Goal: Transaction & Acquisition: Purchase product/service

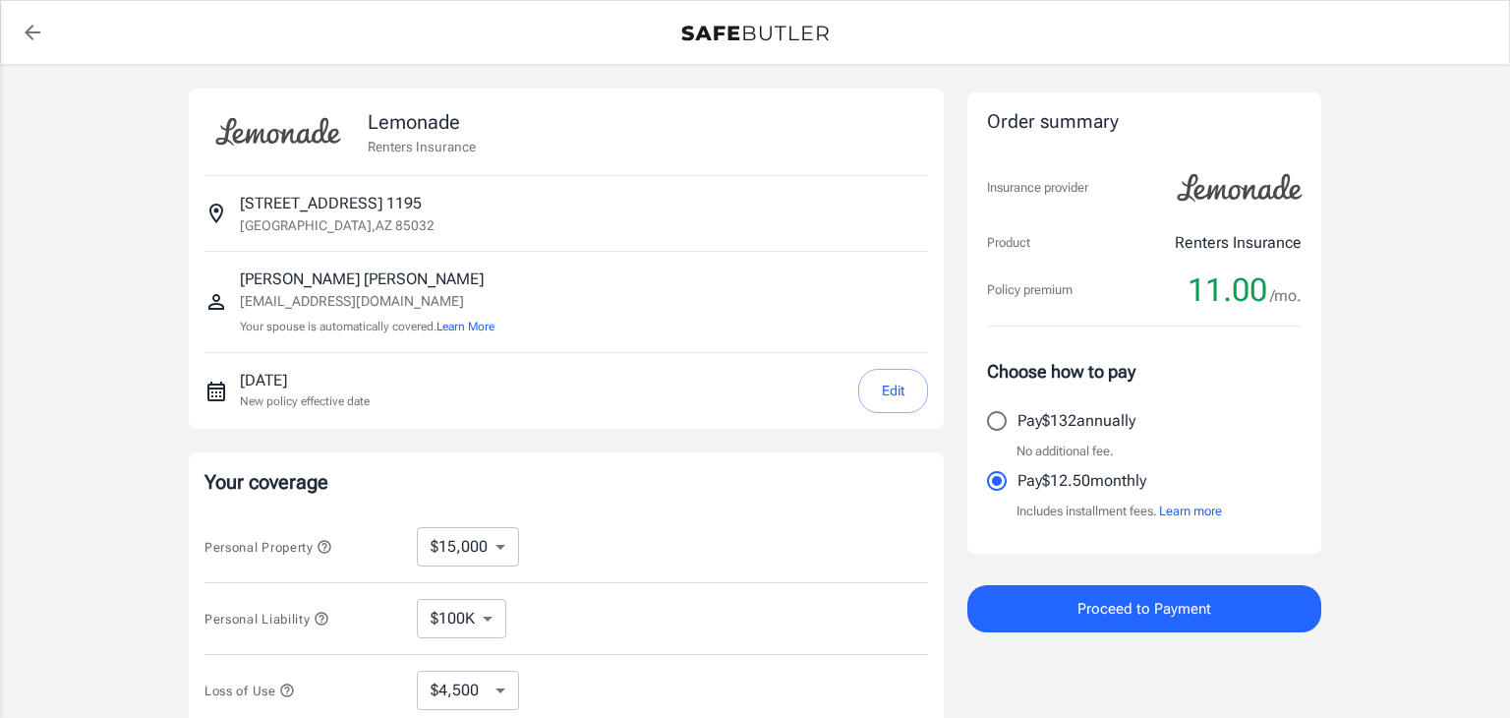
select select "15000"
select select "500"
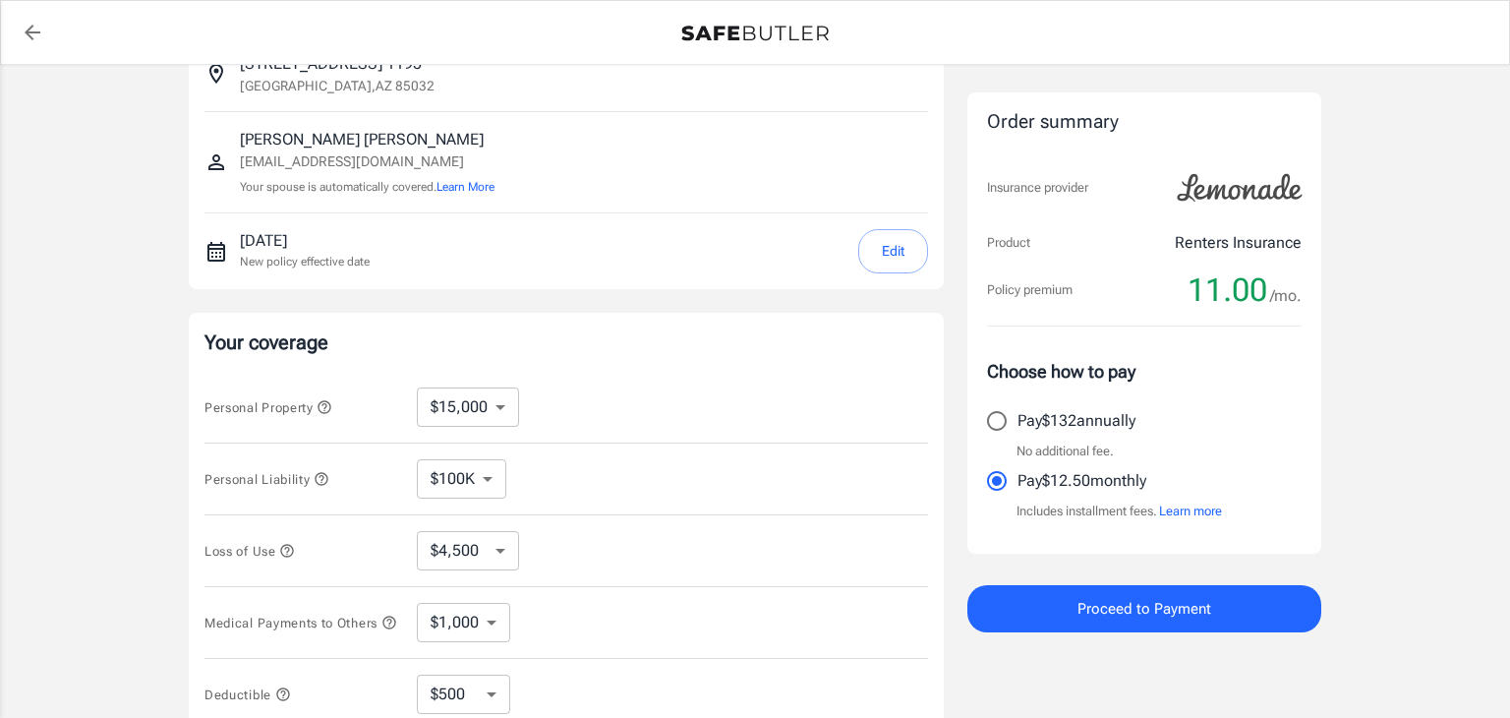
scroll to position [142, 0]
click at [492, 190] on button "Learn More" at bounding box center [465, 185] width 58 height 18
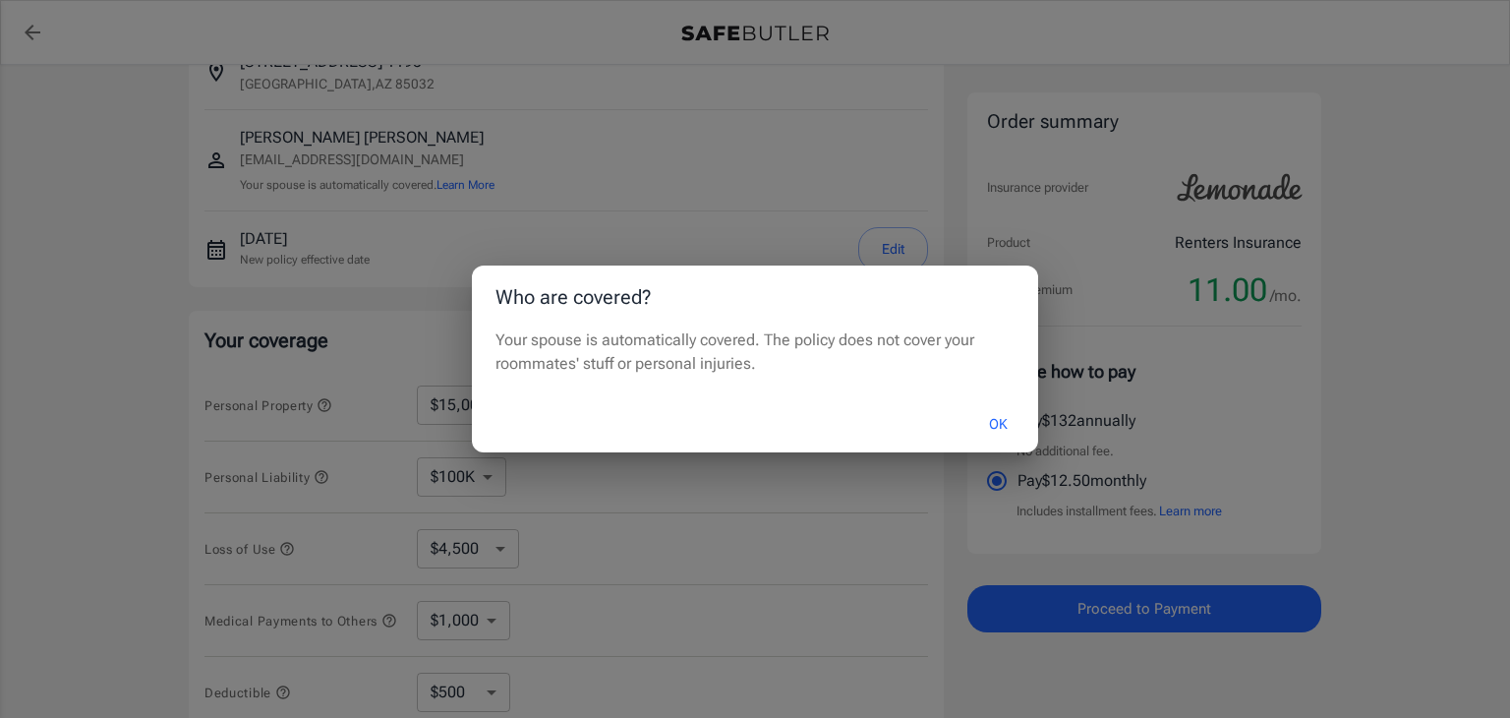
click at [1000, 429] on button "OK" at bounding box center [998, 424] width 64 height 42
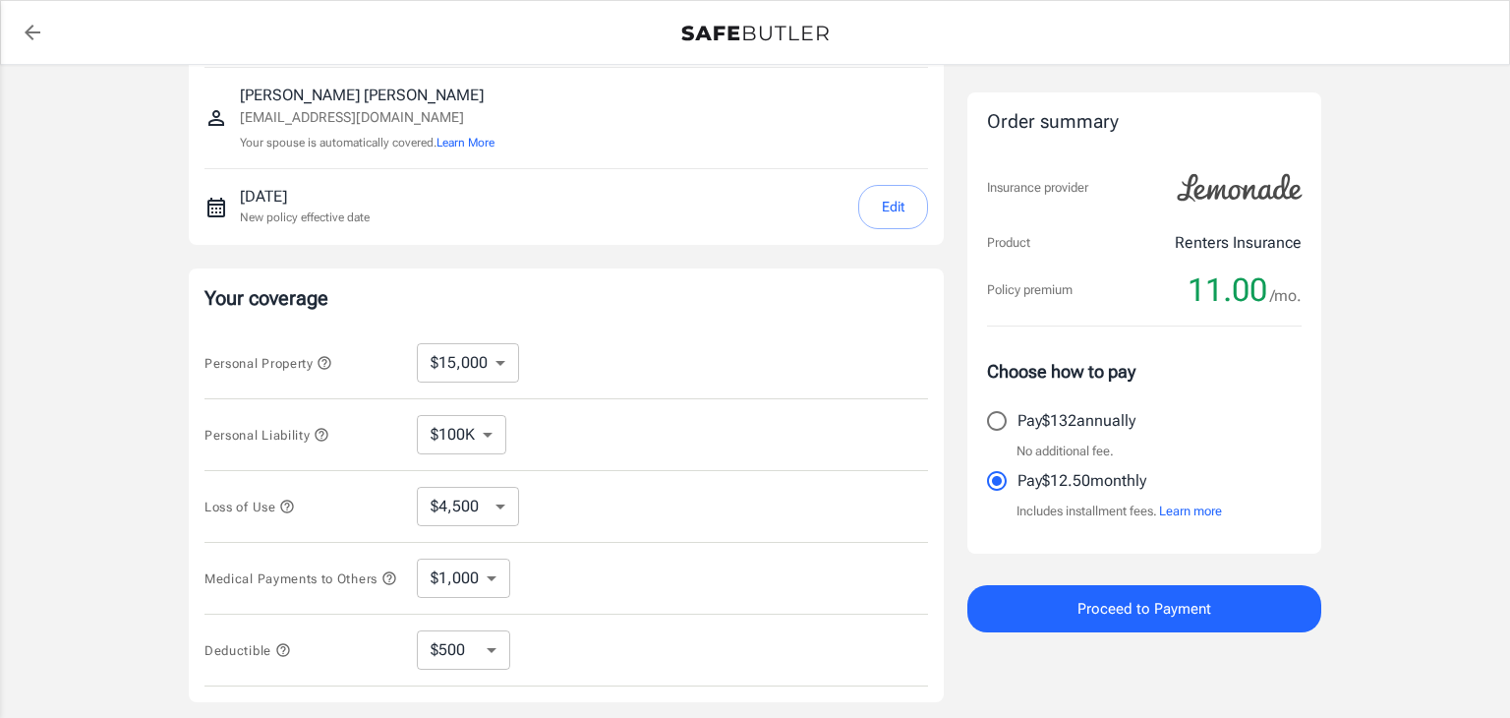
scroll to position [0, 0]
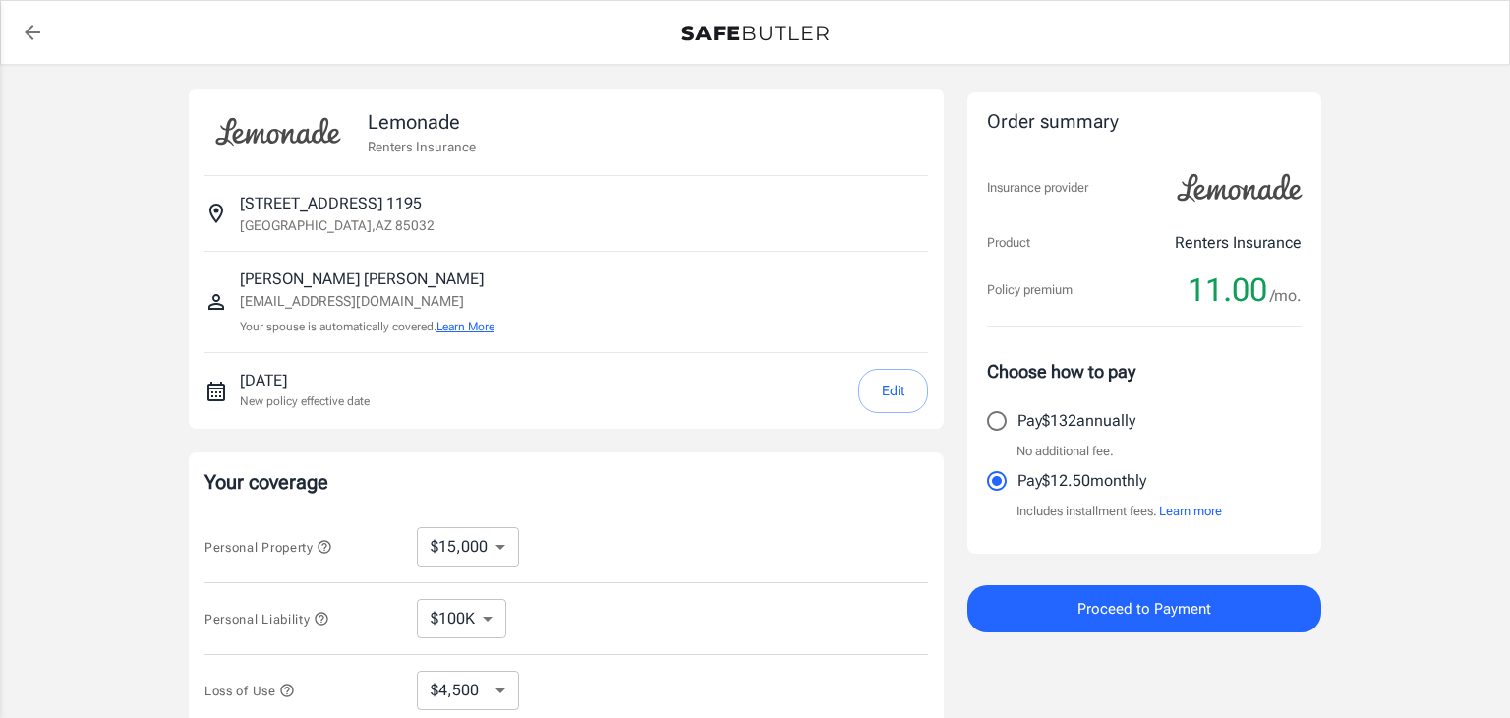
click at [475, 333] on button "Learn More" at bounding box center [465, 327] width 58 height 18
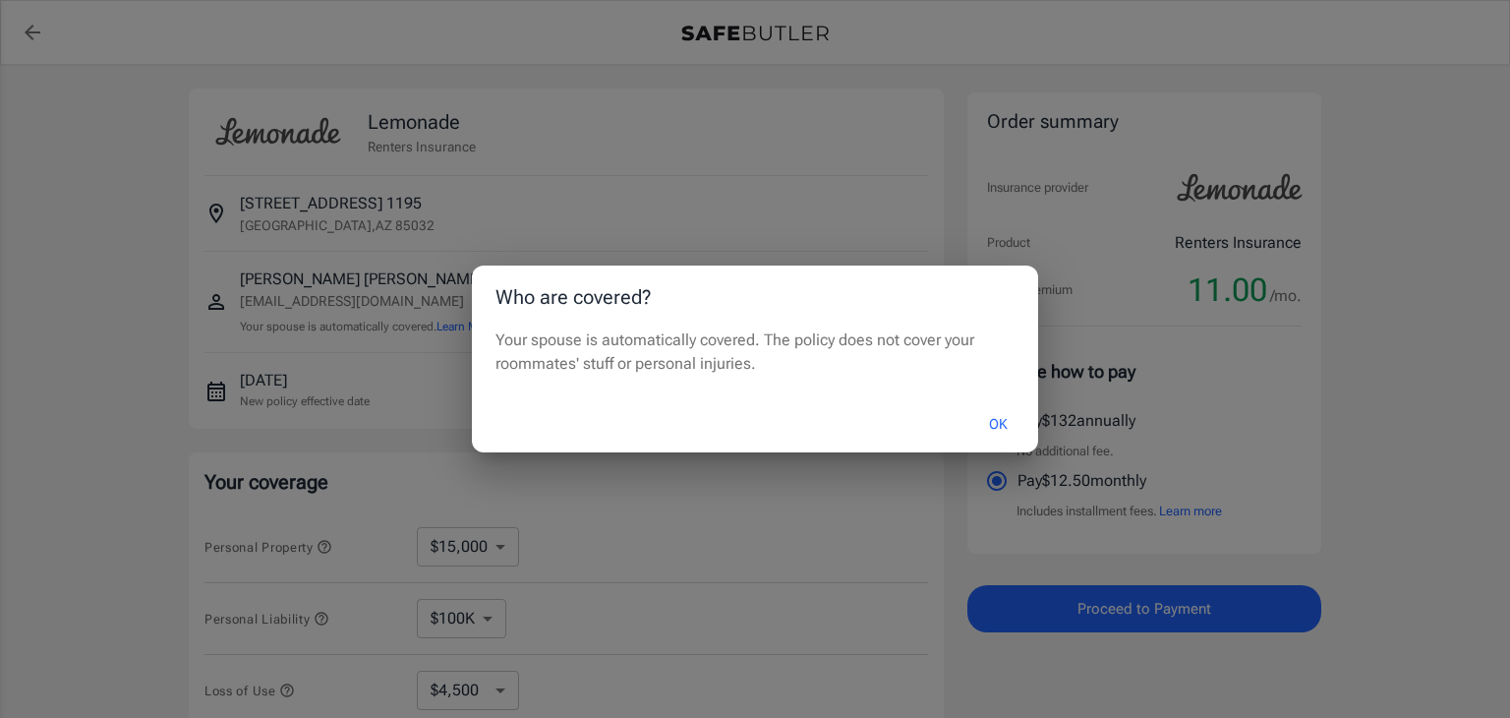
click at [993, 433] on button "OK" at bounding box center [998, 424] width 64 height 42
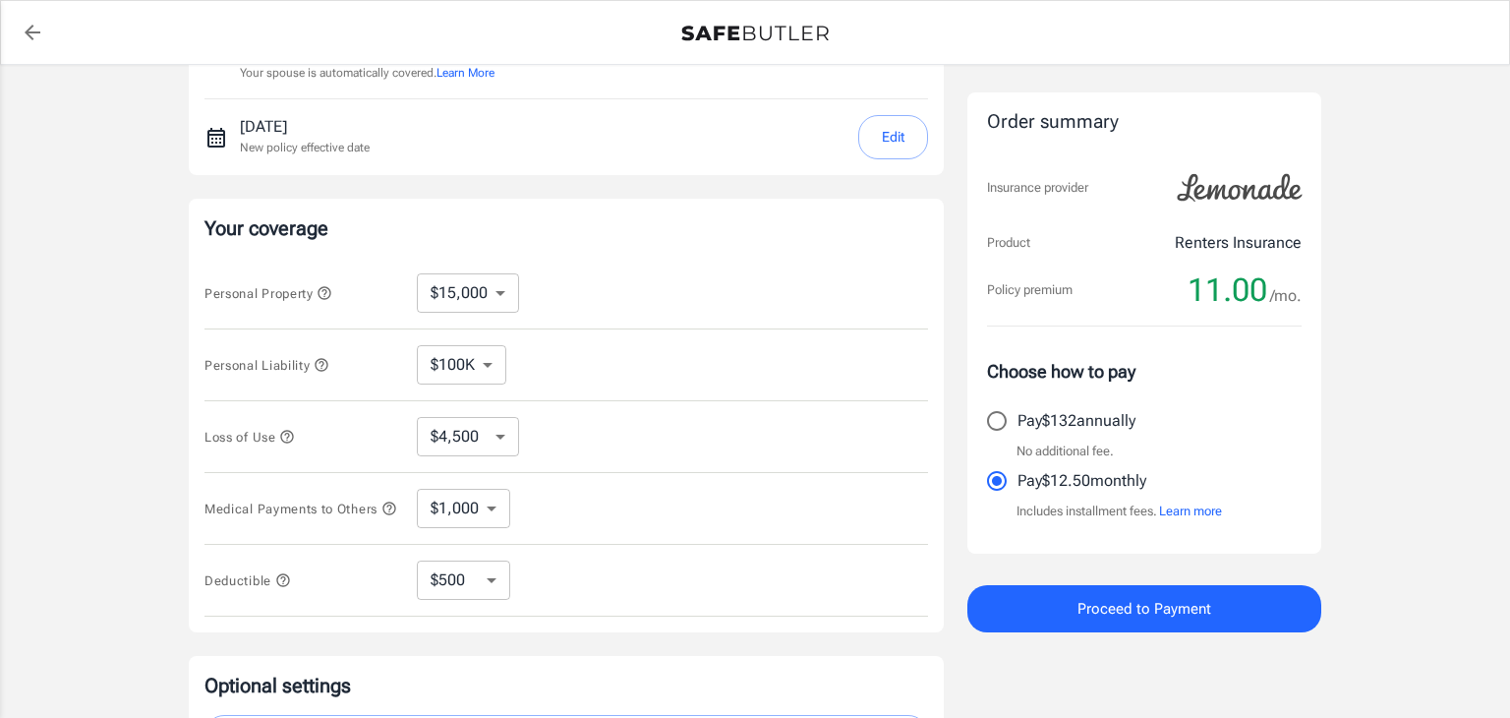
scroll to position [258, 0]
click at [325, 289] on icon "button" at bounding box center [325, 289] width 16 height 16
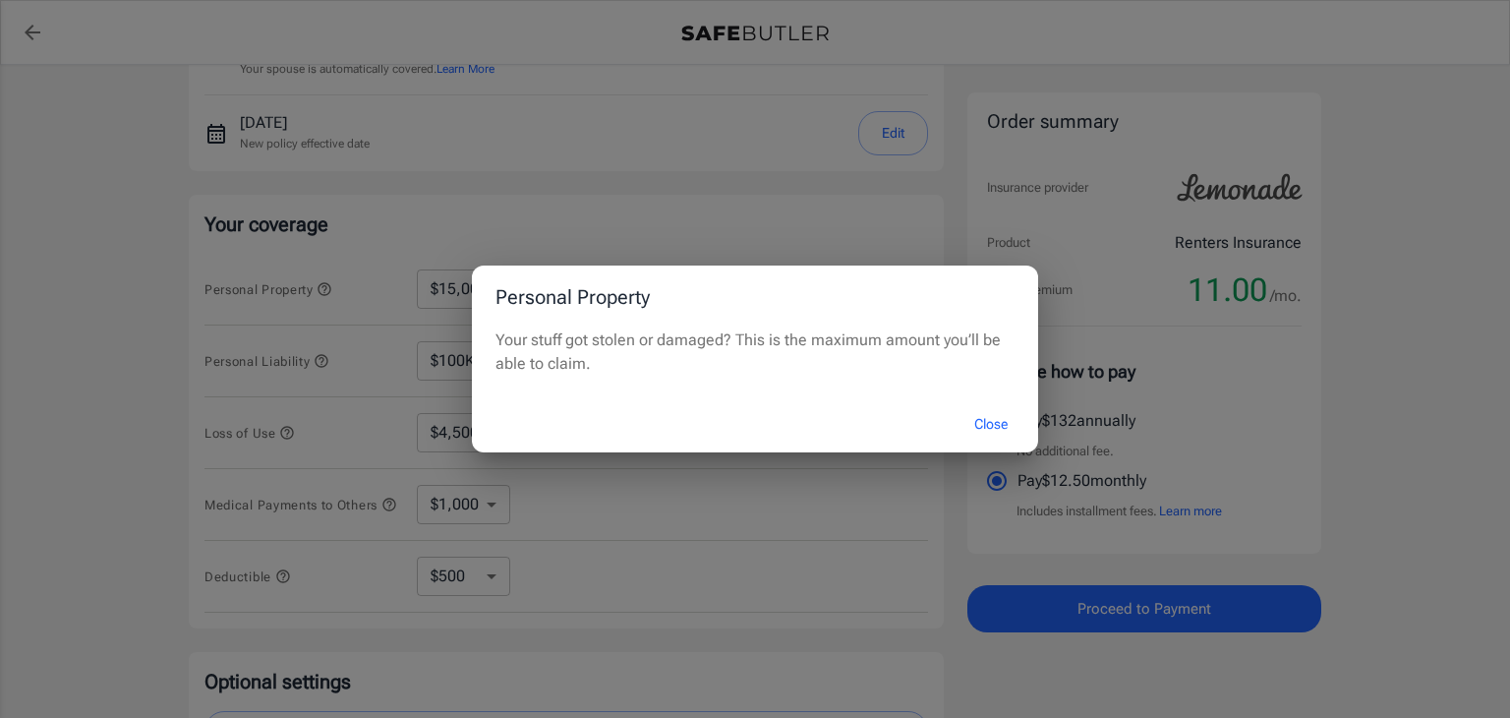
click at [975, 428] on button "Close" at bounding box center [991, 424] width 79 height 42
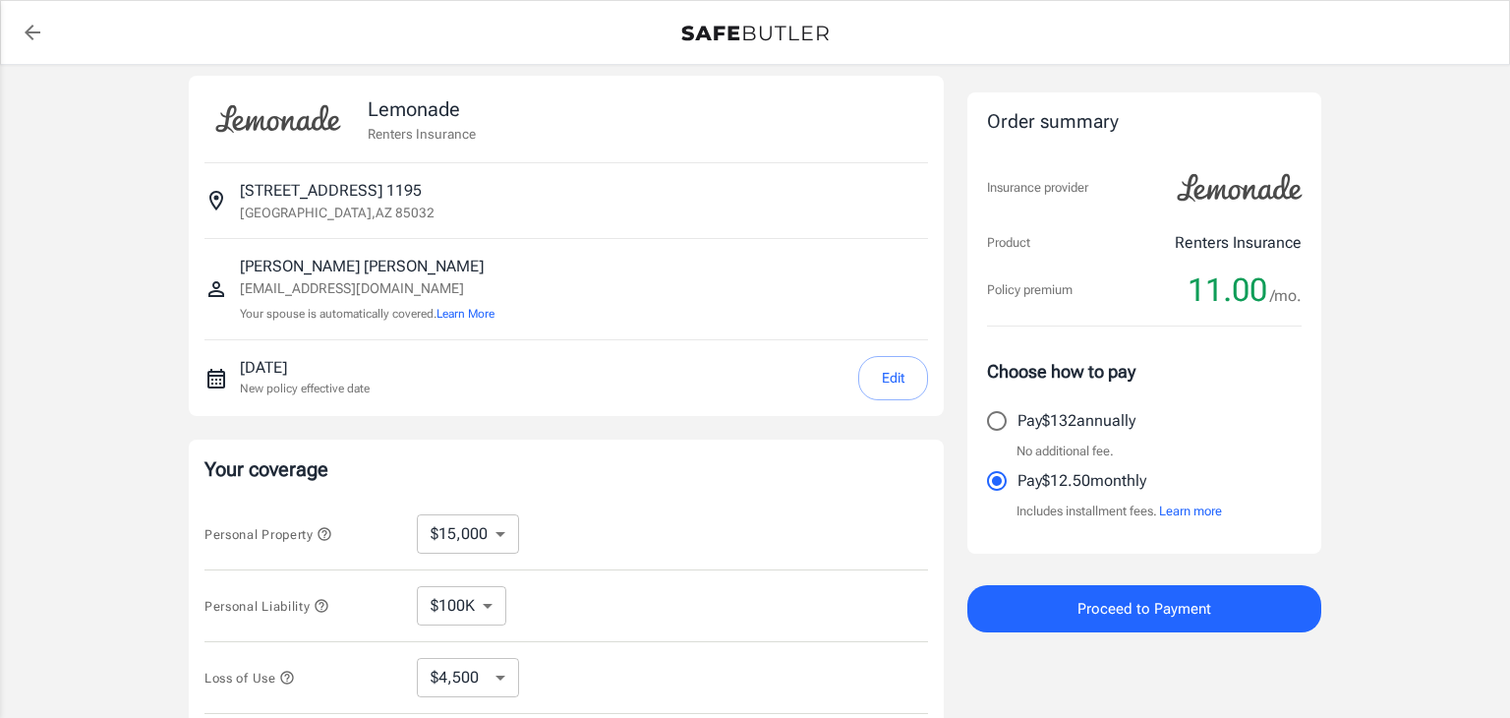
scroll to position [0, 0]
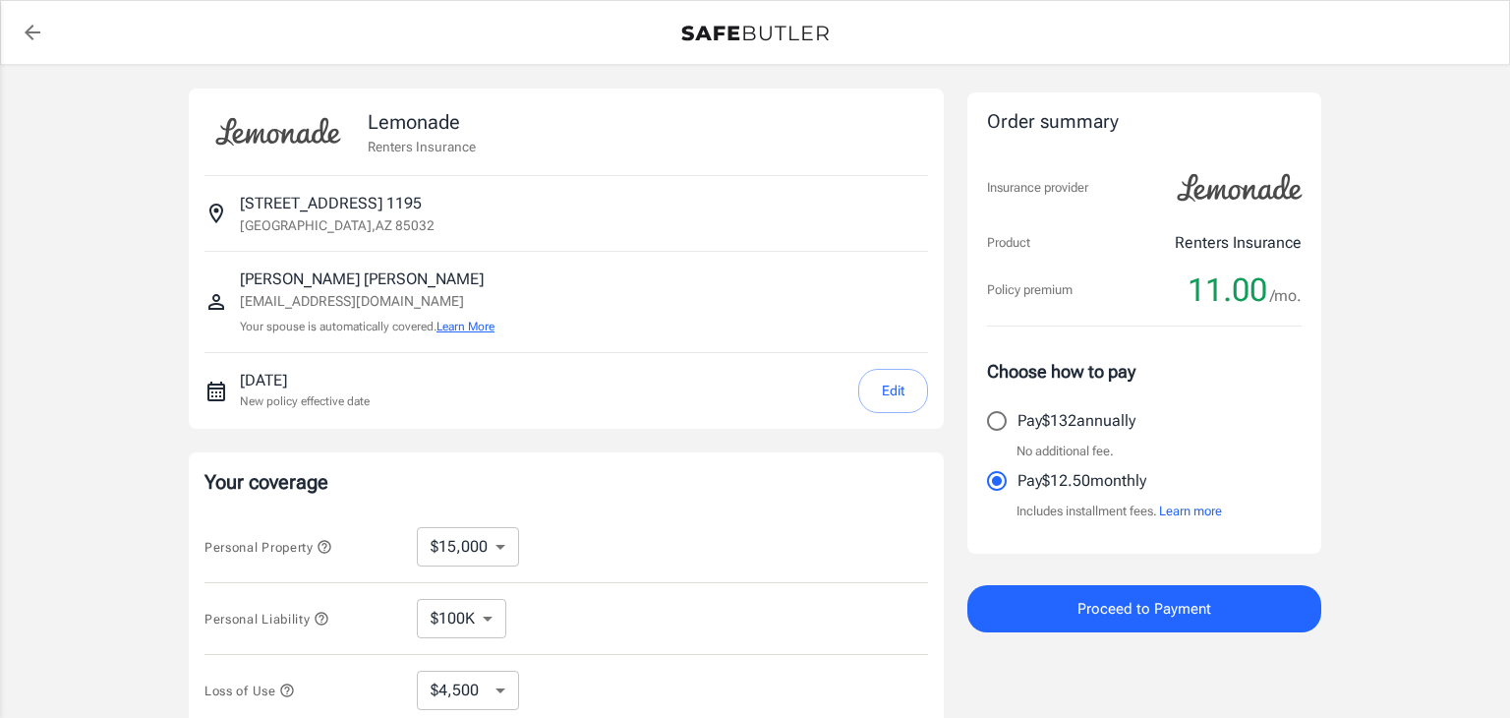
click at [490, 324] on button "Learn More" at bounding box center [465, 327] width 58 height 18
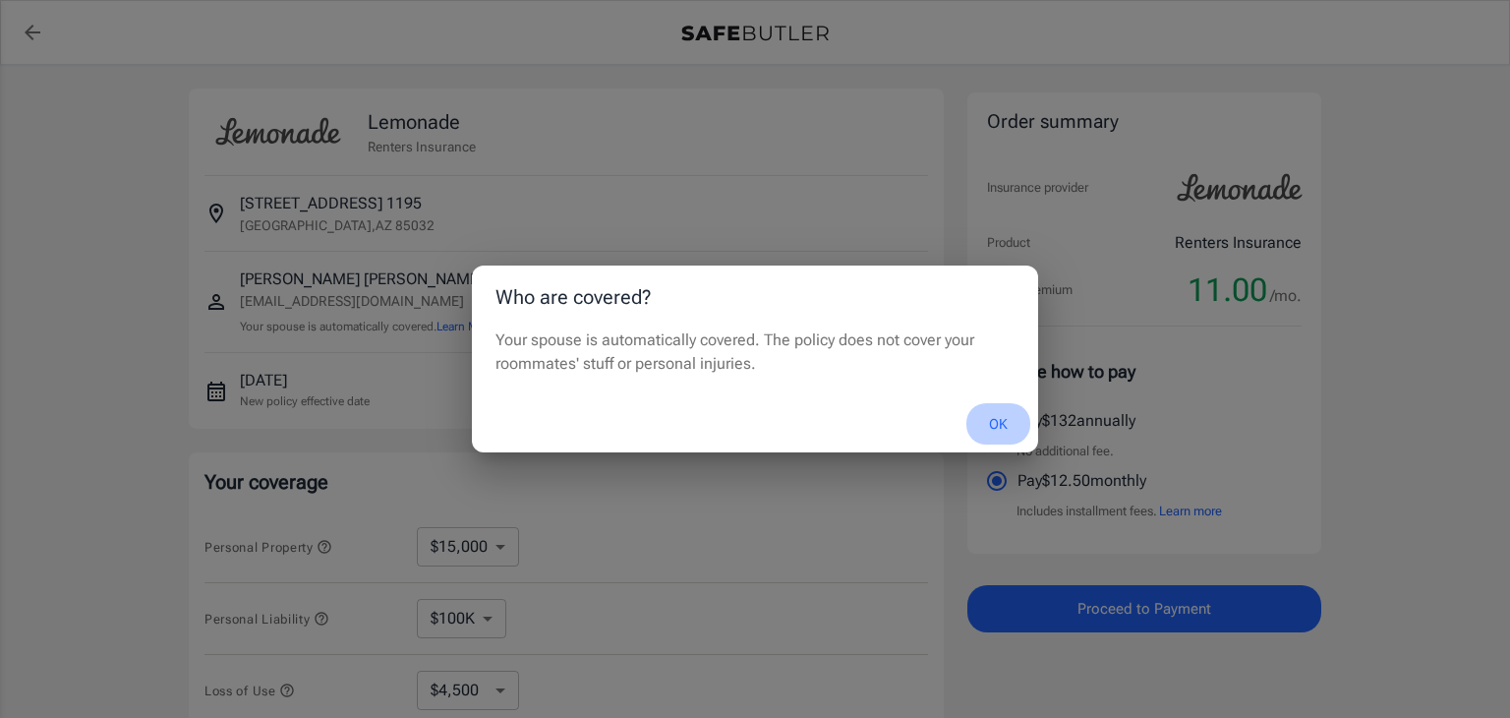
click at [1003, 427] on button "OK" at bounding box center [998, 424] width 64 height 42
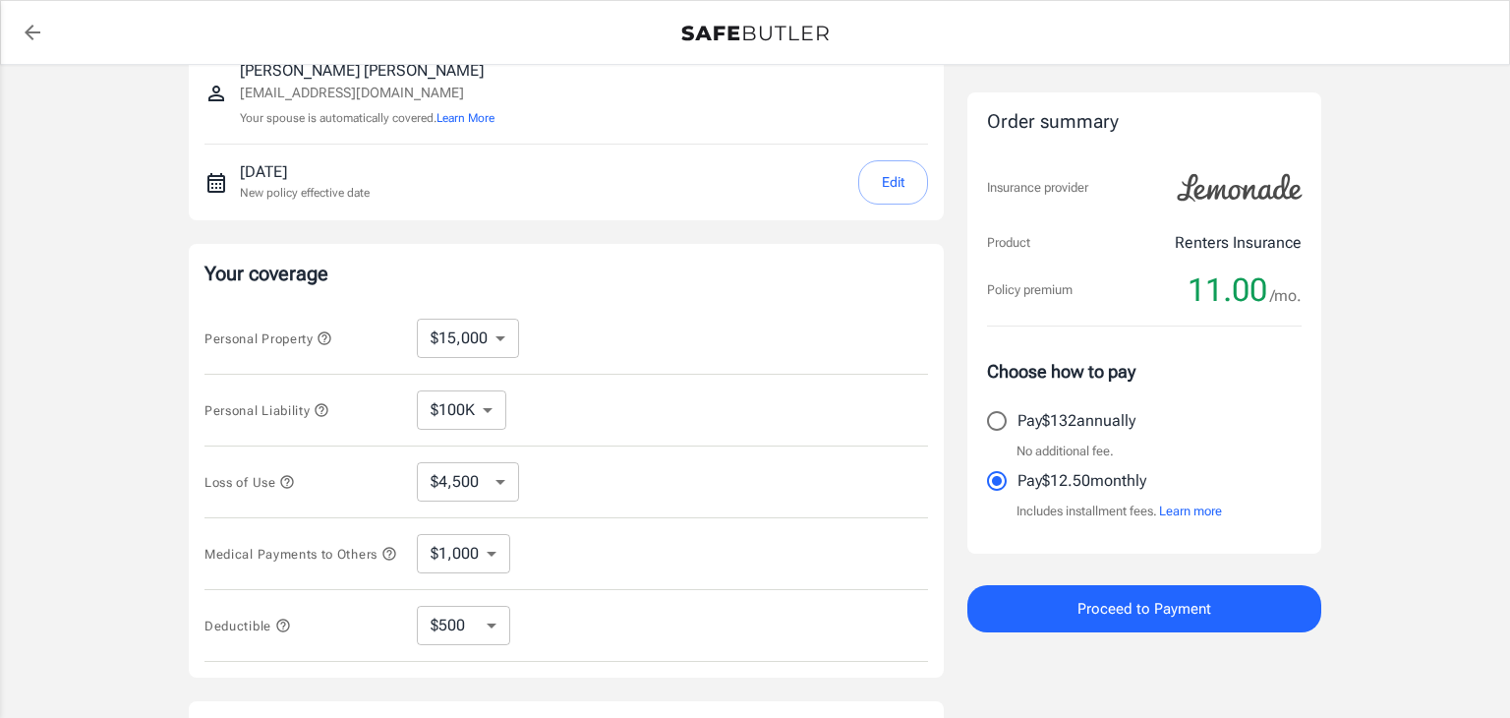
scroll to position [212, 0]
click at [323, 332] on icon "button" at bounding box center [325, 334] width 16 height 16
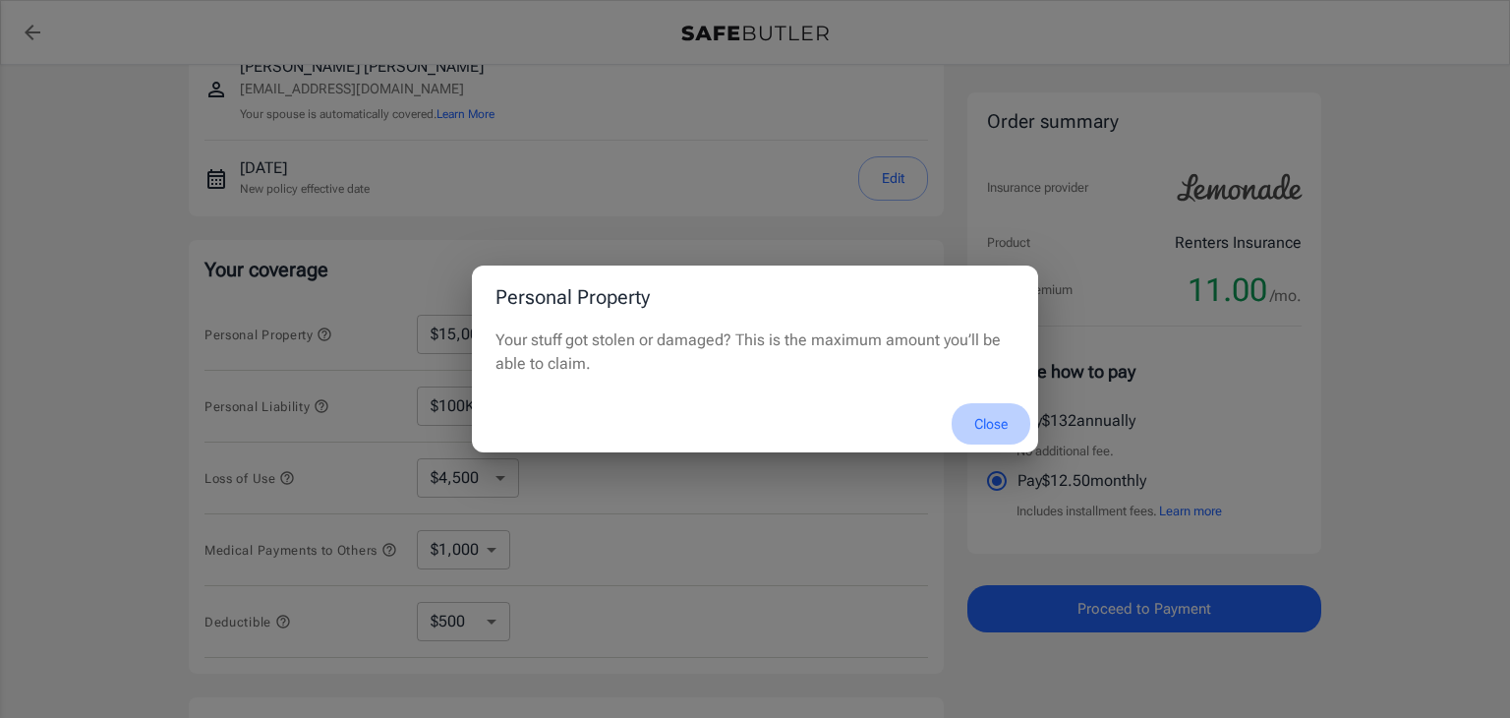
click at [984, 428] on button "Close" at bounding box center [991, 424] width 79 height 42
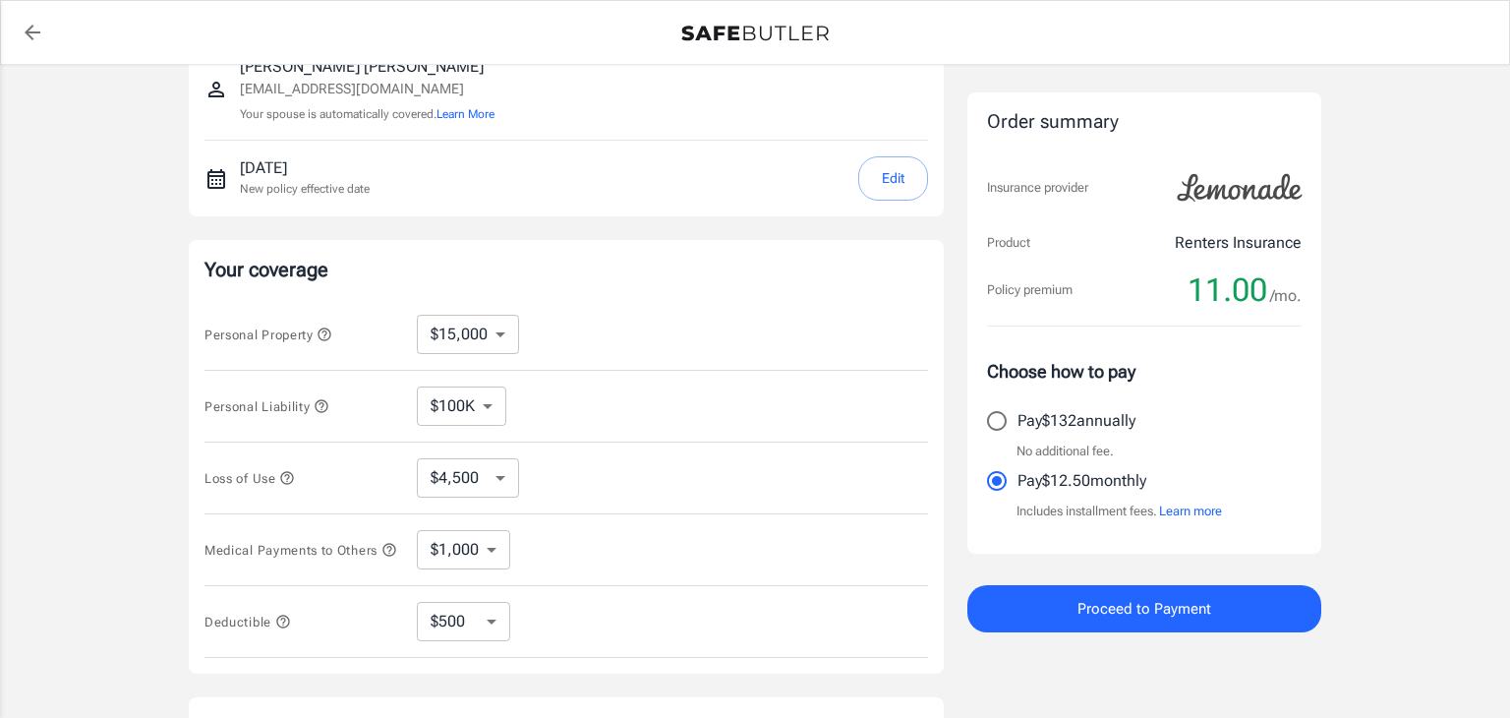
click at [1208, 517] on button "Learn more" at bounding box center [1190, 511] width 63 height 20
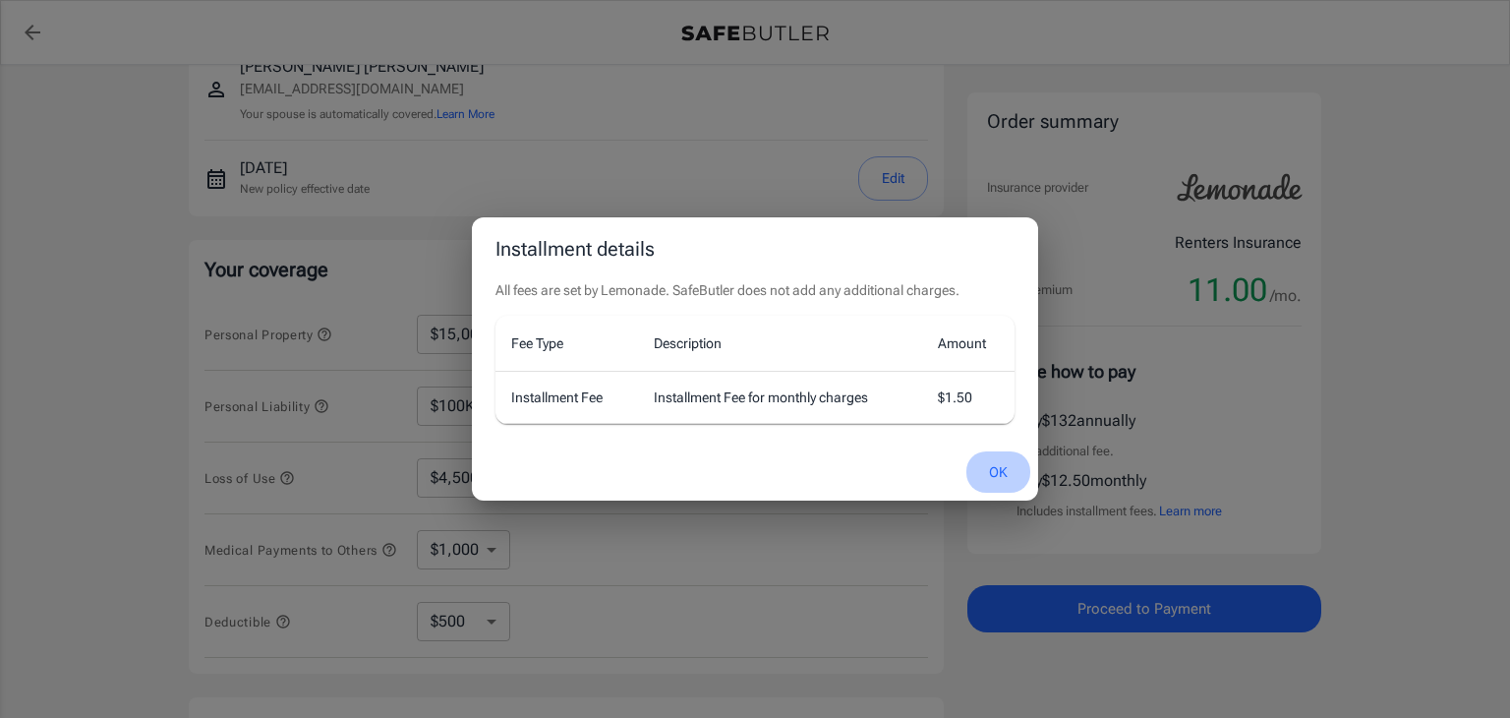
click at [1012, 472] on button "OK" at bounding box center [998, 472] width 64 height 42
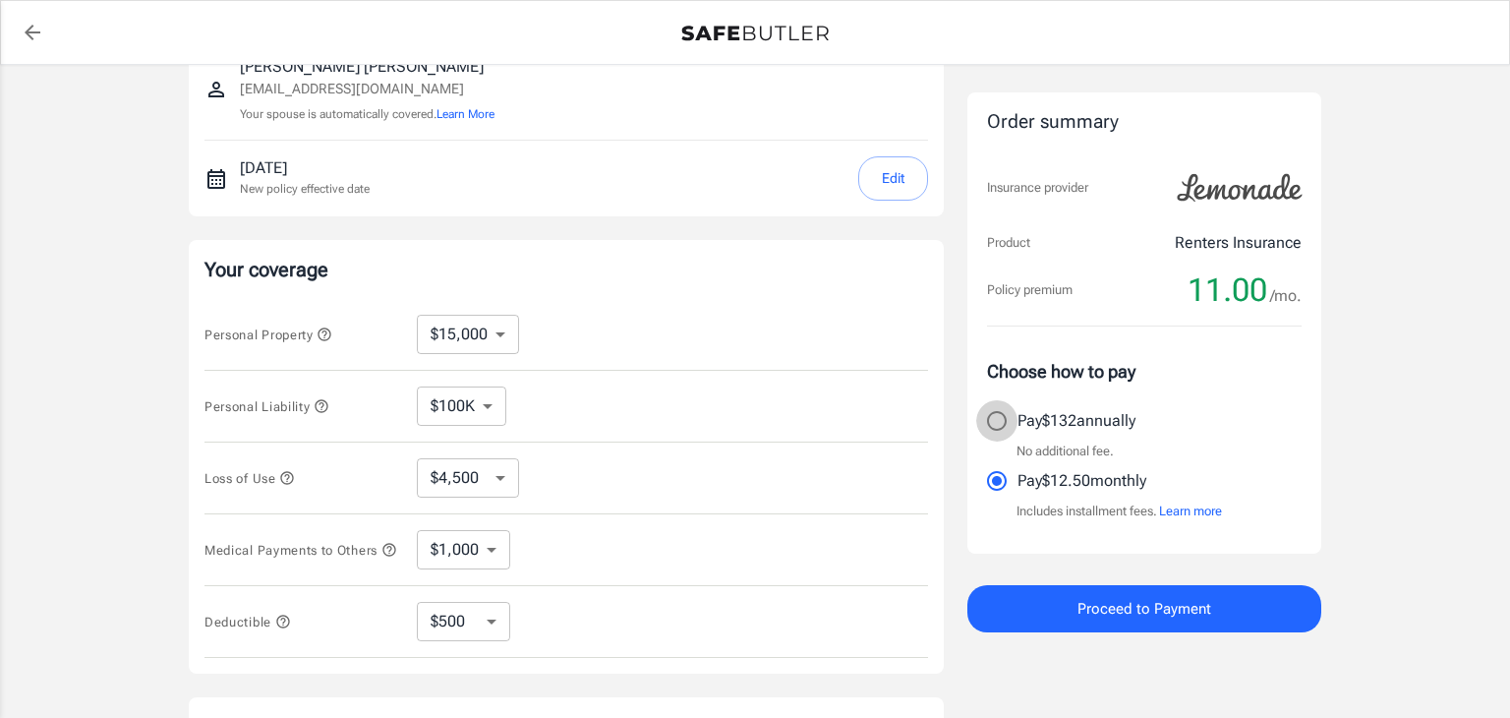
click at [995, 416] on input "Pay $132 annually" at bounding box center [996, 420] width 41 height 41
radio input "true"
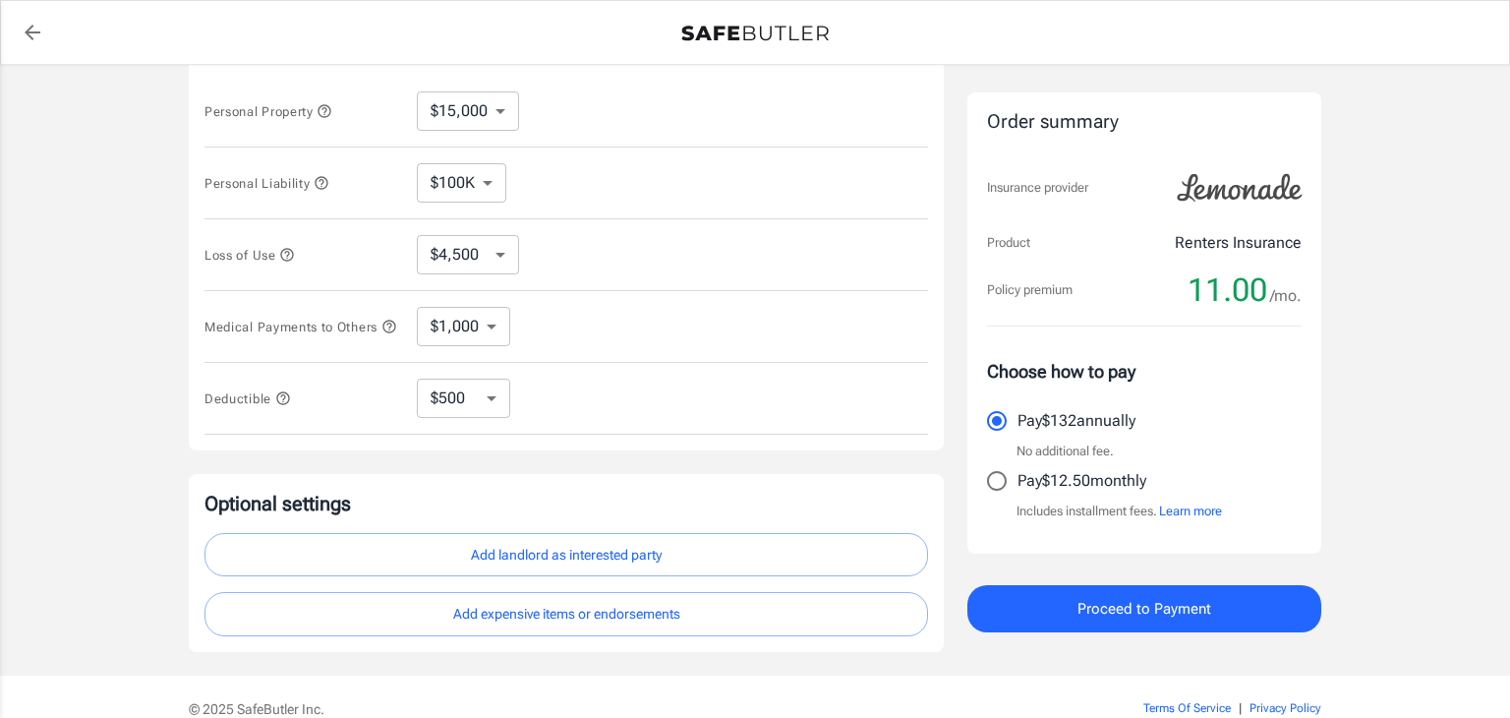
scroll to position [535, 0]
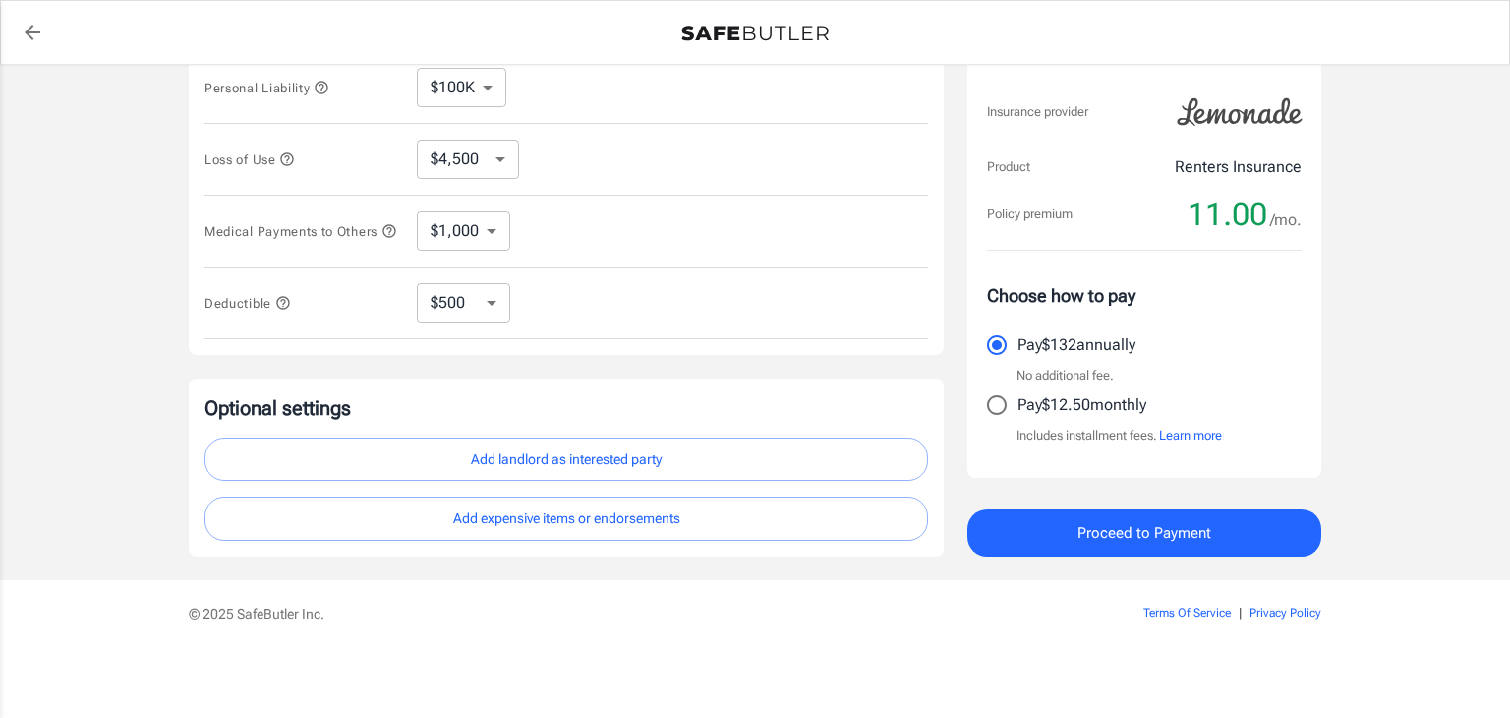
click at [1189, 534] on span "Proceed to Payment" at bounding box center [1144, 533] width 134 height 26
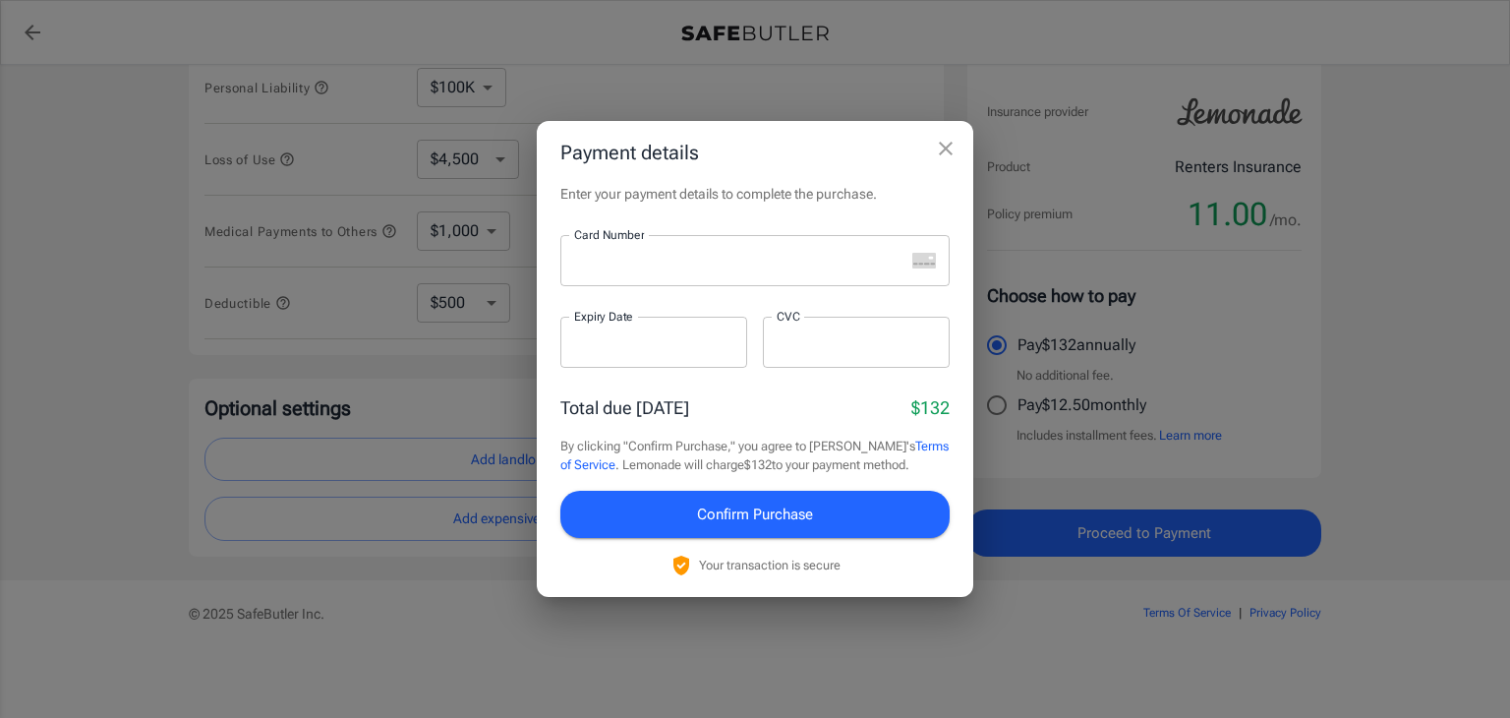
click at [802, 270] on div at bounding box center [732, 260] width 344 height 51
click at [725, 511] on span "Confirm Purchase" at bounding box center [755, 514] width 116 height 26
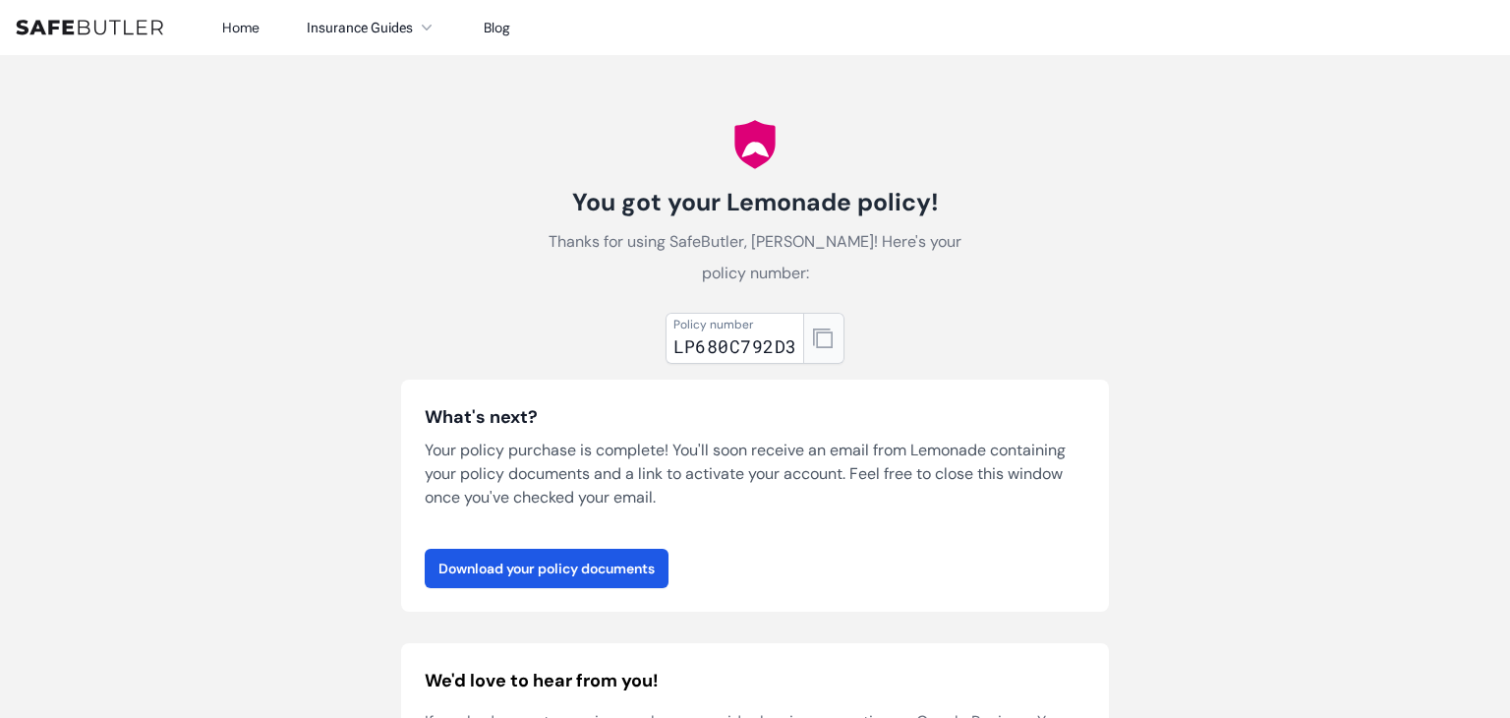
click at [816, 343] on icon "button" at bounding box center [823, 338] width 20 height 20
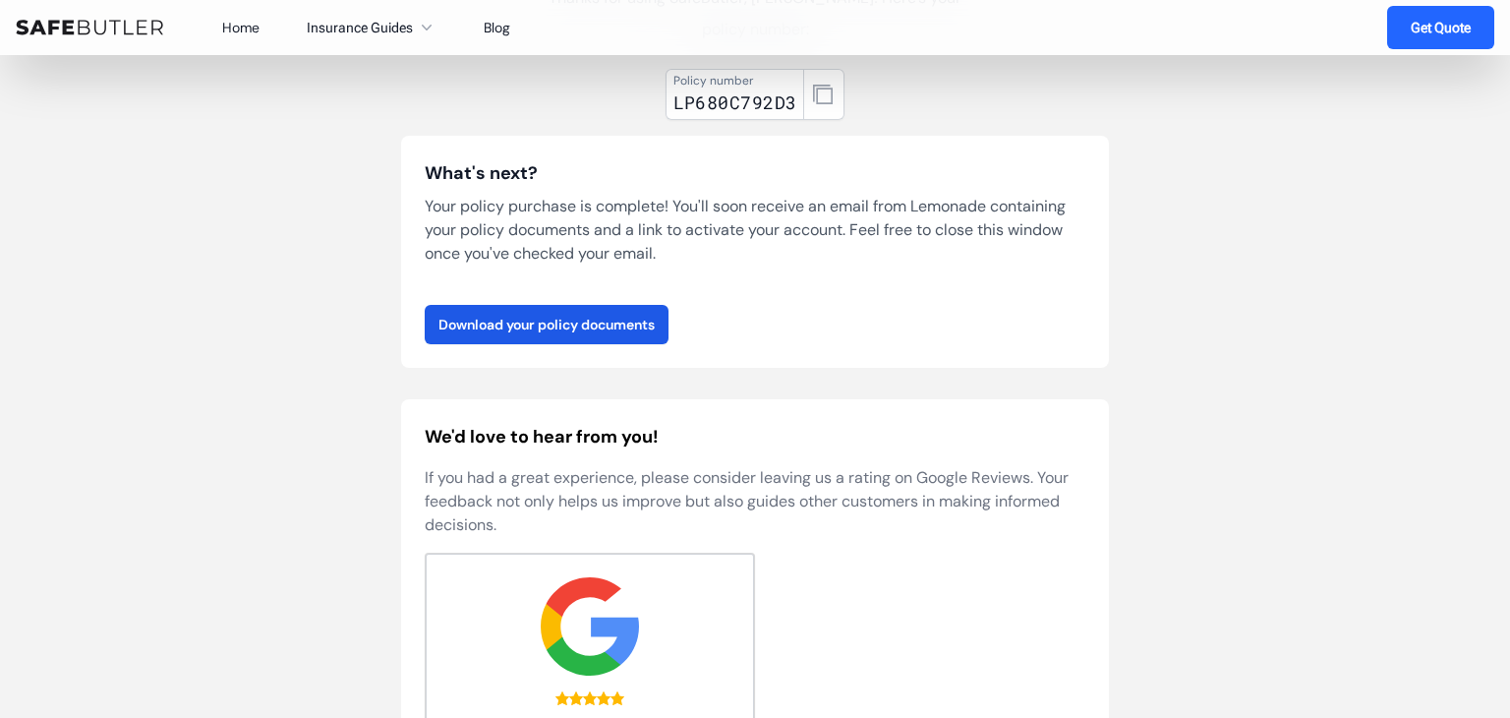
scroll to position [245, 0]
click at [479, 309] on link "Download your policy documents" at bounding box center [547, 323] width 244 height 39
